Goal: Task Accomplishment & Management: Use online tool/utility

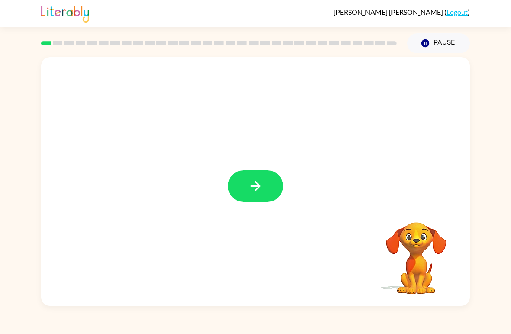
click at [253, 193] on icon "button" at bounding box center [255, 185] width 15 height 15
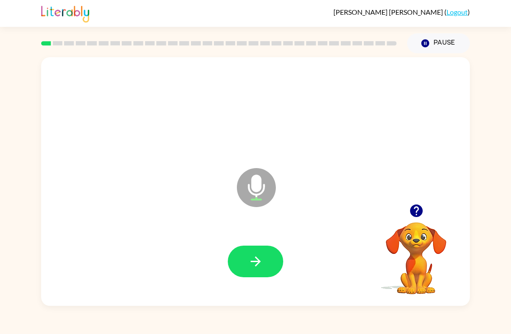
click at [260, 250] on button "button" at bounding box center [255, 262] width 55 height 32
click at [261, 261] on icon "button" at bounding box center [255, 261] width 15 height 15
click at [262, 263] on icon "button" at bounding box center [255, 261] width 15 height 15
click at [261, 261] on icon "button" at bounding box center [255, 261] width 15 height 15
click at [259, 261] on icon "button" at bounding box center [255, 261] width 10 height 10
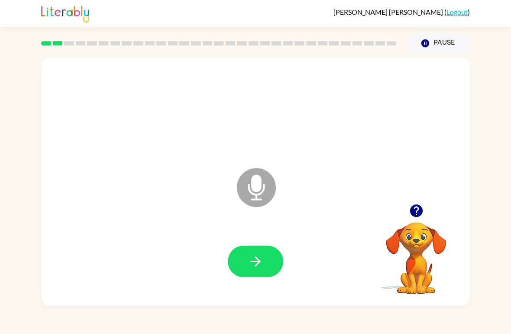
click at [258, 258] on icon "button" at bounding box center [255, 261] width 15 height 15
click at [257, 261] on icon "button" at bounding box center [255, 261] width 15 height 15
click at [251, 262] on icon "button" at bounding box center [255, 261] width 10 height 10
click at [258, 263] on icon "button" at bounding box center [255, 261] width 15 height 15
click at [262, 261] on icon "button" at bounding box center [255, 261] width 15 height 15
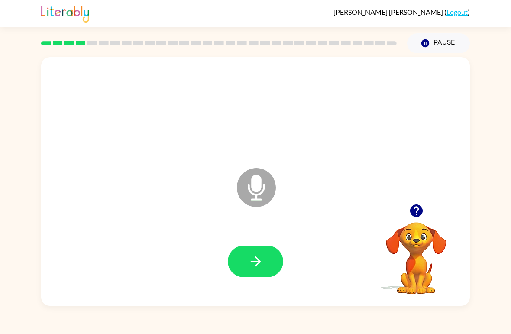
click at [259, 259] on icon "button" at bounding box center [255, 261] width 15 height 15
click at [263, 256] on icon "button" at bounding box center [255, 261] width 15 height 15
click at [262, 259] on icon "button" at bounding box center [255, 261] width 15 height 15
click at [266, 253] on button "button" at bounding box center [255, 262] width 55 height 32
click at [256, 259] on icon "button" at bounding box center [255, 261] width 10 height 10
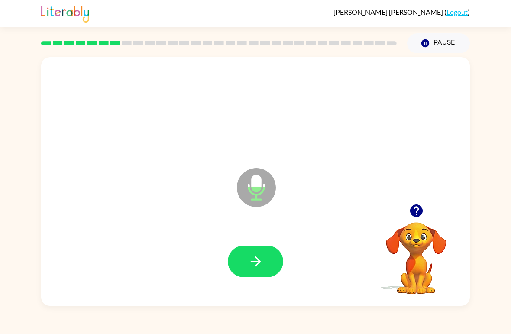
click at [260, 253] on button "button" at bounding box center [255, 262] width 55 height 32
click at [250, 258] on icon "button" at bounding box center [255, 261] width 15 height 15
click at [259, 180] on icon "Microphone The Microphone is here when it is your turn to talk" at bounding box center [300, 198] width 130 height 65
click at [254, 253] on button "button" at bounding box center [255, 262] width 55 height 32
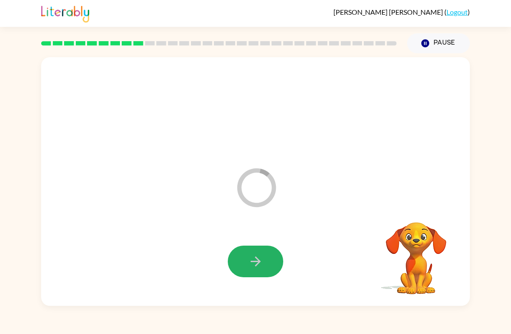
click at [249, 259] on icon "button" at bounding box center [255, 261] width 15 height 15
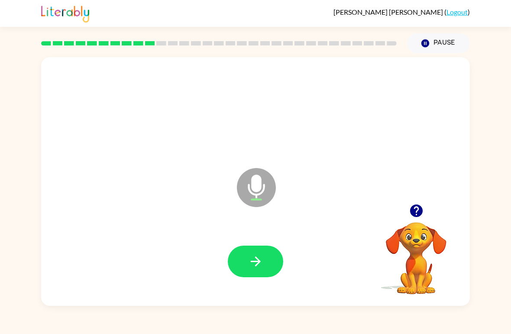
click at [252, 247] on button "button" at bounding box center [255, 262] width 55 height 32
click at [277, 254] on button "button" at bounding box center [255, 262] width 55 height 32
click at [260, 254] on icon "button" at bounding box center [255, 261] width 15 height 15
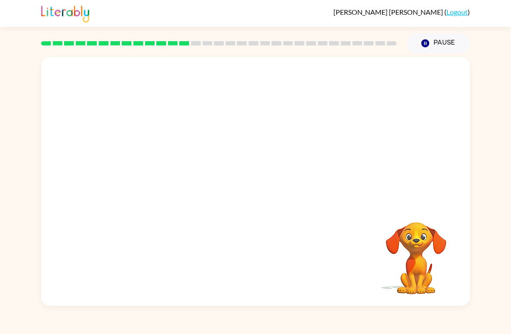
click at [45, 29] on div at bounding box center [219, 43] width 366 height 30
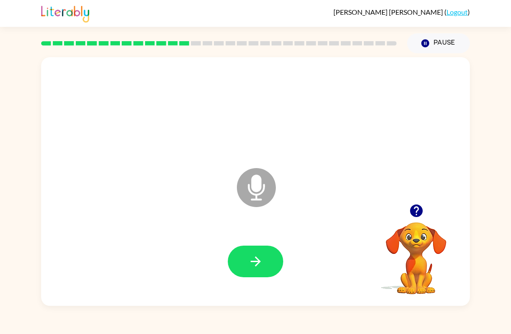
click at [255, 262] on icon "button" at bounding box center [255, 261] width 10 height 10
click at [256, 255] on icon "button" at bounding box center [255, 261] width 15 height 15
click at [253, 244] on div at bounding box center [255, 261] width 411 height 71
click at [250, 253] on button "button" at bounding box center [255, 262] width 55 height 32
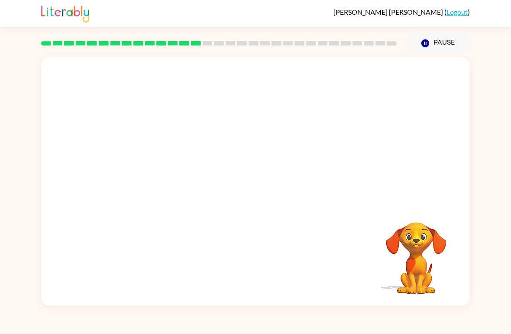
click at [47, 55] on div at bounding box center [219, 43] width 366 height 30
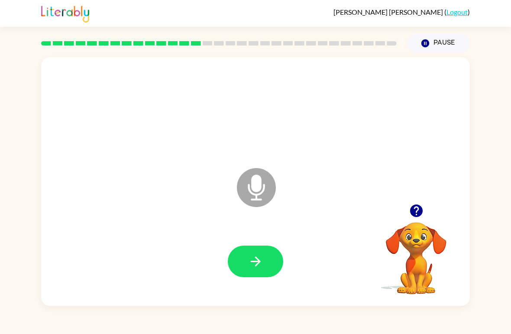
click at [260, 255] on icon "button" at bounding box center [255, 261] width 15 height 15
click at [261, 255] on icon "button" at bounding box center [255, 261] width 15 height 15
click at [262, 252] on button "button" at bounding box center [255, 262] width 55 height 32
click at [253, 274] on button "button" at bounding box center [255, 262] width 55 height 32
click at [258, 246] on button "button" at bounding box center [255, 262] width 55 height 32
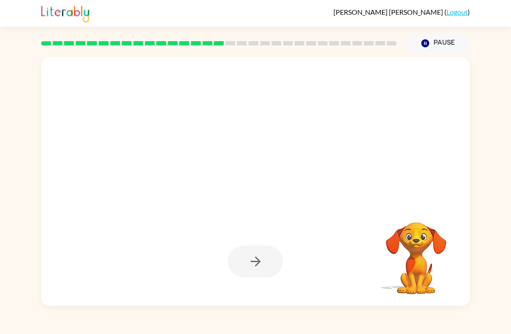
click at [510, 58] on div "Your browser must support playing .mp4 files to use Literably. Please try using…" at bounding box center [255, 179] width 511 height 253
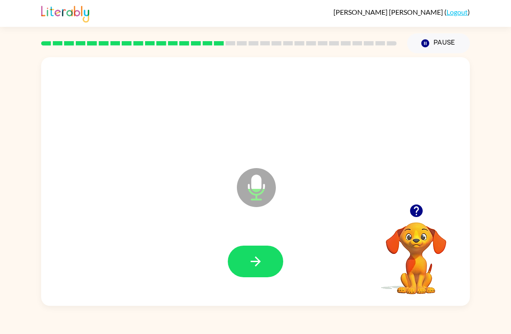
click at [249, 267] on icon "button" at bounding box center [255, 261] width 15 height 15
click at [253, 250] on button "button" at bounding box center [255, 262] width 55 height 32
click at [252, 256] on icon "button" at bounding box center [255, 261] width 15 height 15
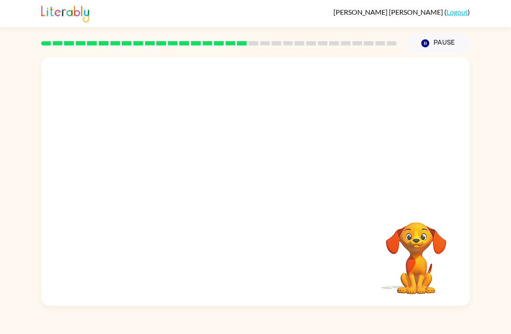
click at [487, 124] on div "Your browser must support playing .mp4 files to use Literably. Please try using…" at bounding box center [255, 179] width 511 height 253
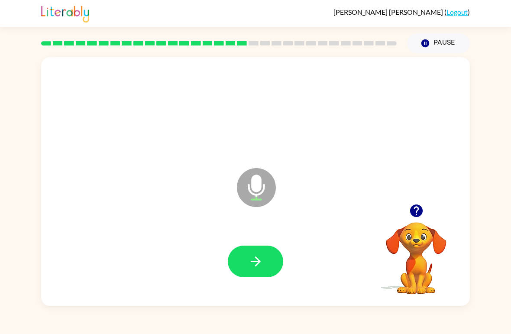
click at [227, 273] on div at bounding box center [255, 261] width 411 height 71
click at [262, 272] on button "button" at bounding box center [255, 262] width 55 height 32
click at [251, 262] on icon "button" at bounding box center [255, 261] width 10 height 10
click at [259, 251] on button "button" at bounding box center [255, 262] width 55 height 32
click at [254, 272] on button "button" at bounding box center [255, 262] width 55 height 32
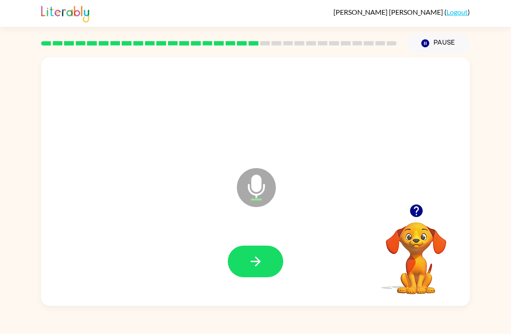
click at [258, 263] on icon "button" at bounding box center [255, 261] width 15 height 15
click at [260, 262] on icon "button" at bounding box center [255, 261] width 10 height 10
click at [251, 254] on icon "button" at bounding box center [255, 261] width 15 height 15
click at [190, 228] on div at bounding box center [255, 261] width 411 height 71
click at [262, 248] on button "button" at bounding box center [255, 262] width 55 height 32
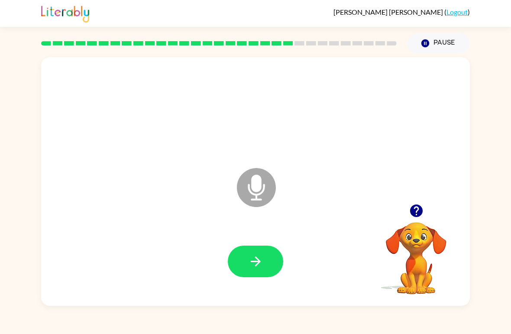
click at [356, 31] on div at bounding box center [219, 43] width 366 height 30
click at [253, 251] on button "button" at bounding box center [255, 262] width 55 height 32
click at [262, 262] on icon "button" at bounding box center [255, 261] width 15 height 15
click at [261, 262] on icon "button" at bounding box center [255, 261] width 15 height 15
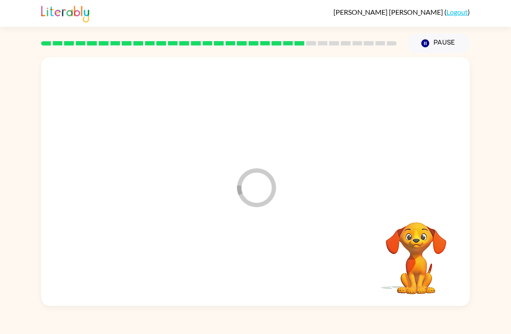
click at [260, 262] on div at bounding box center [255, 261] width 411 height 71
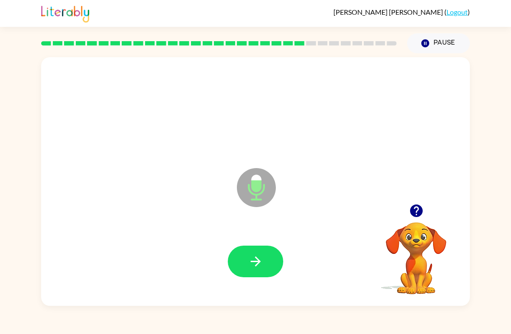
click at [251, 239] on div at bounding box center [255, 261] width 411 height 71
click at [257, 268] on icon "button" at bounding box center [255, 261] width 15 height 15
click at [246, 252] on button "button" at bounding box center [255, 262] width 55 height 32
click at [264, 253] on button "button" at bounding box center [255, 262] width 55 height 32
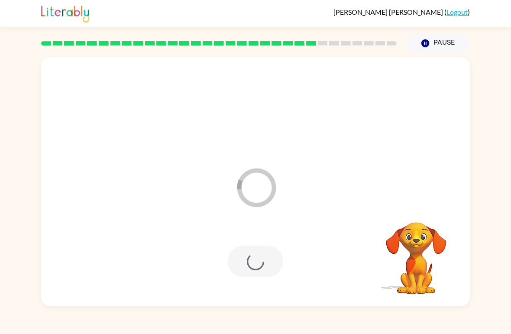
click at [256, 255] on div at bounding box center [255, 262] width 55 height 32
click at [239, 260] on div at bounding box center [255, 262] width 55 height 32
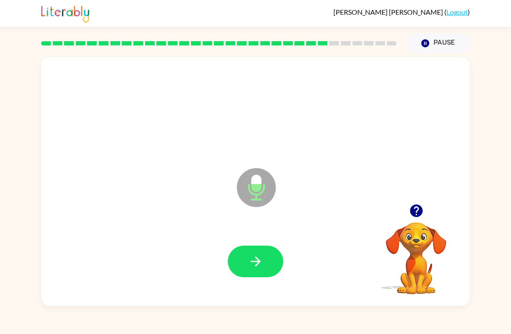
click at [260, 267] on icon "button" at bounding box center [255, 261] width 15 height 15
click at [260, 242] on div at bounding box center [255, 261] width 411 height 71
click at [261, 226] on icon "Microphone The Microphone is here when it is your turn to talk" at bounding box center [300, 198] width 130 height 65
click at [251, 241] on div at bounding box center [255, 261] width 411 height 71
click at [252, 230] on icon "Microphone The Microphone is here when it is your turn to talk" at bounding box center [300, 198] width 130 height 65
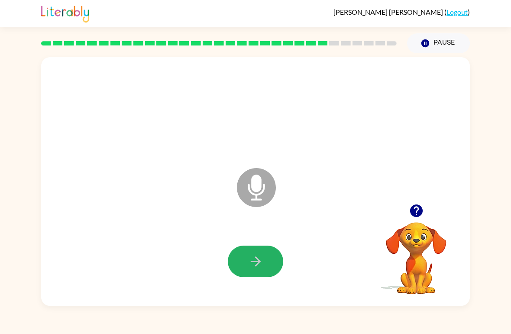
click at [253, 251] on button "button" at bounding box center [255, 262] width 55 height 32
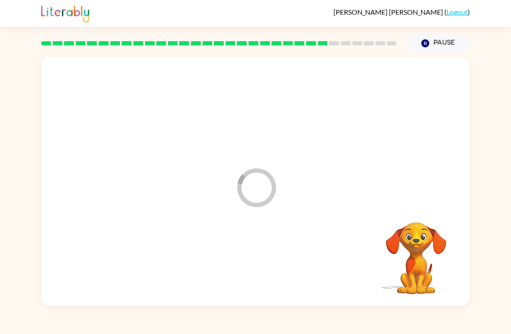
click at [250, 264] on div at bounding box center [255, 261] width 411 height 71
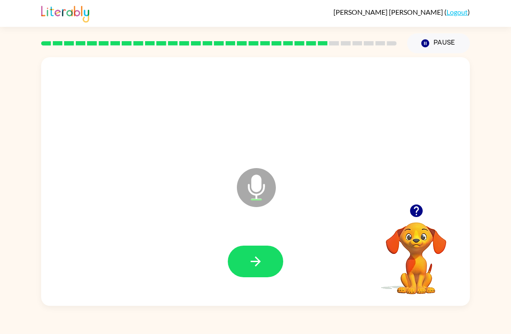
click at [260, 246] on button "button" at bounding box center [255, 262] width 55 height 32
click at [246, 254] on button "button" at bounding box center [255, 262] width 55 height 32
click at [263, 253] on button "button" at bounding box center [255, 262] width 55 height 32
click at [255, 259] on icon "button" at bounding box center [255, 261] width 15 height 15
click at [417, 208] on icon "button" at bounding box center [416, 210] width 13 height 13
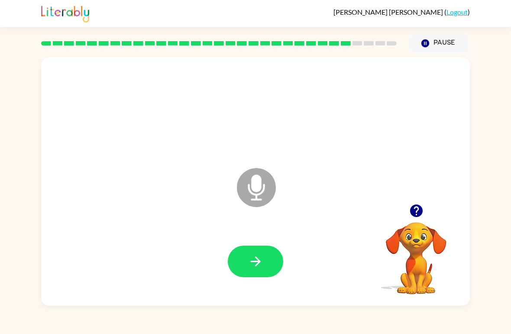
click at [262, 253] on button "button" at bounding box center [255, 262] width 55 height 32
click at [277, 265] on button "button" at bounding box center [255, 262] width 55 height 32
click at [414, 208] on icon "button" at bounding box center [416, 210] width 13 height 13
click at [260, 262] on icon "button" at bounding box center [255, 261] width 10 height 10
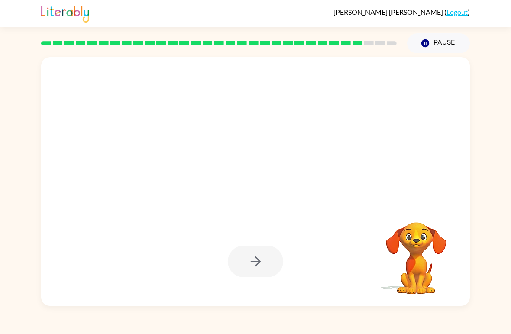
click at [44, 308] on div "[PERSON_NAME] ( Logout ) Pause Pause Your browser must support playing .mp4 fil…" at bounding box center [255, 167] width 511 height 334
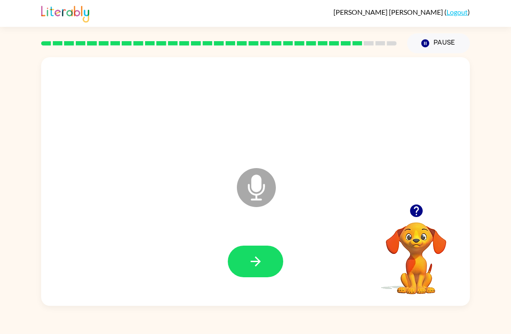
click at [255, 264] on icon "button" at bounding box center [255, 261] width 15 height 15
click at [257, 267] on icon "button" at bounding box center [255, 261] width 15 height 15
click at [261, 247] on button "button" at bounding box center [255, 262] width 55 height 32
click at [263, 239] on div at bounding box center [255, 261] width 411 height 71
click at [252, 262] on icon "button" at bounding box center [255, 261] width 10 height 10
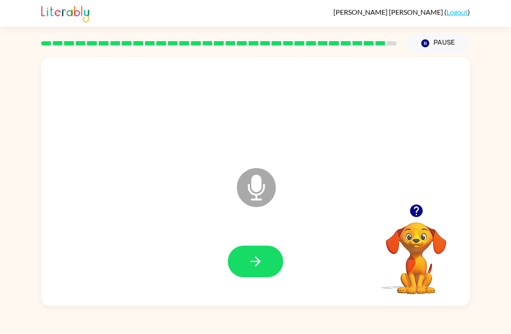
click at [257, 257] on icon "button" at bounding box center [255, 261] width 15 height 15
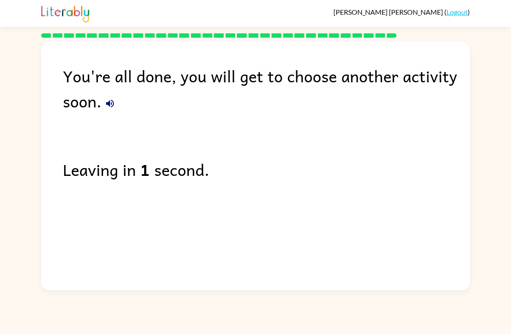
click at [112, 104] on icon "button" at bounding box center [110, 103] width 10 height 10
